Goal: Find specific page/section: Find specific page/section

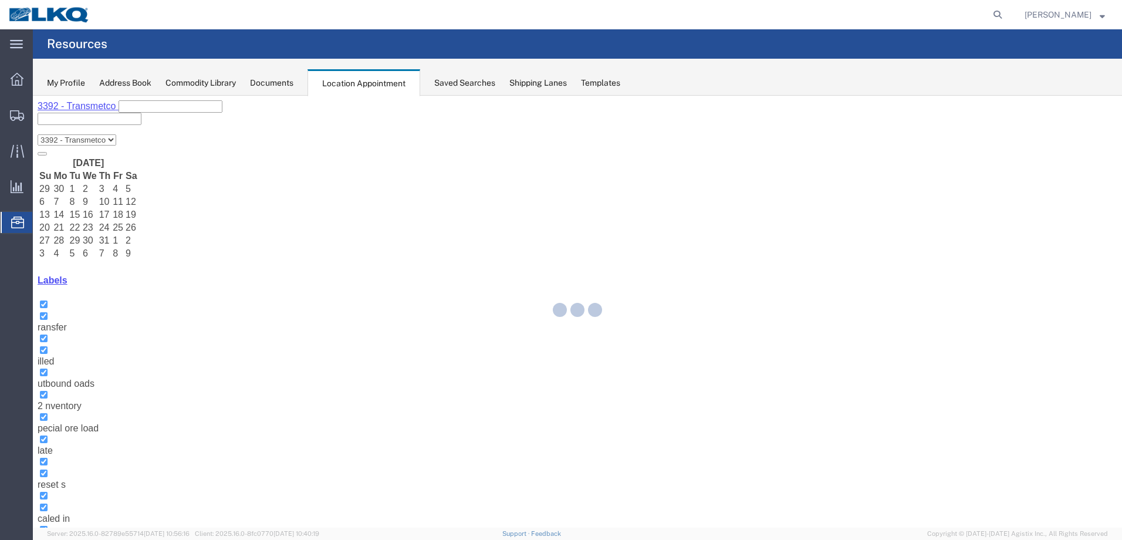
select select "28018"
